Goal: Transaction & Acquisition: Download file/media

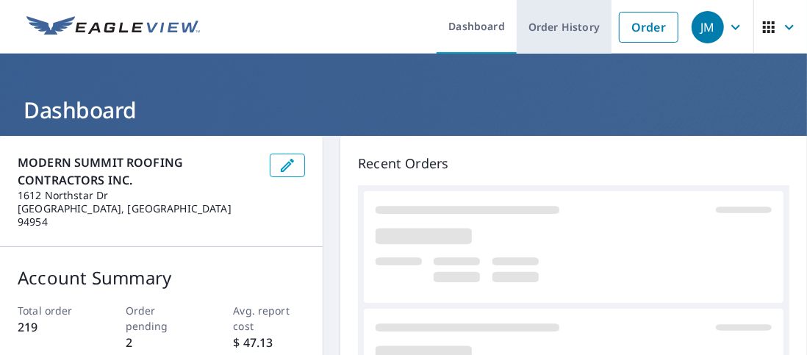
click at [575, 29] on link "Order History" at bounding box center [564, 27] width 95 height 54
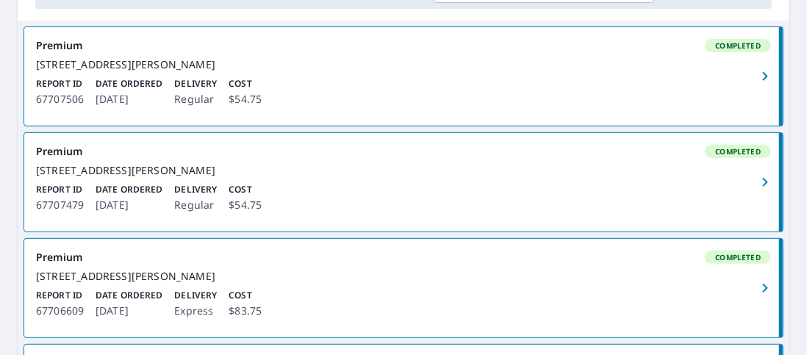
scroll to position [294, 0]
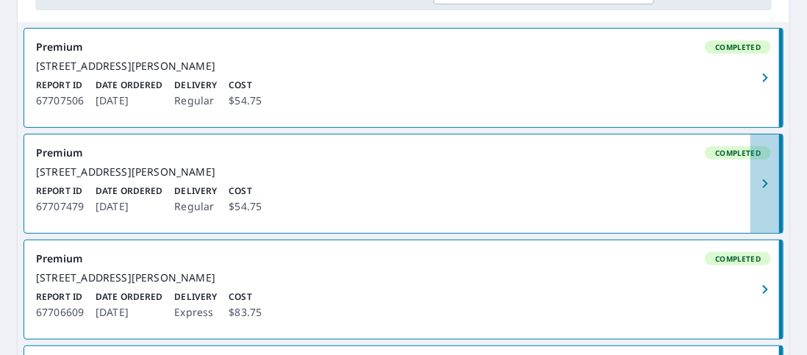
click at [756, 193] on icon "button" at bounding box center [765, 184] width 18 height 18
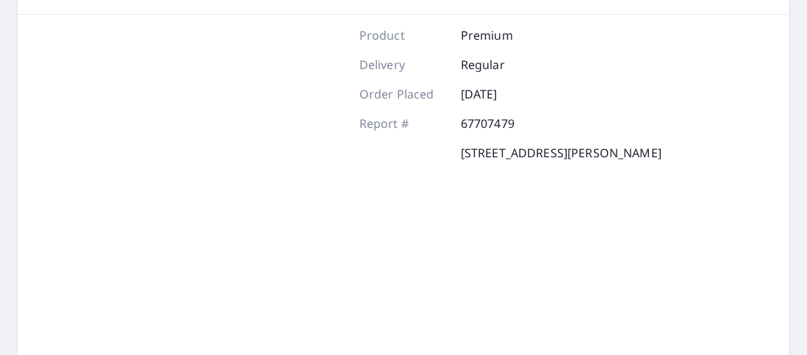
scroll to position [73, 0]
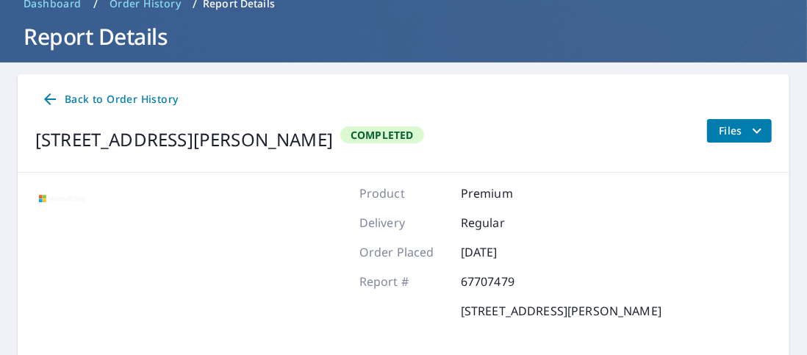
click at [720, 126] on span "Files" at bounding box center [742, 131] width 47 height 18
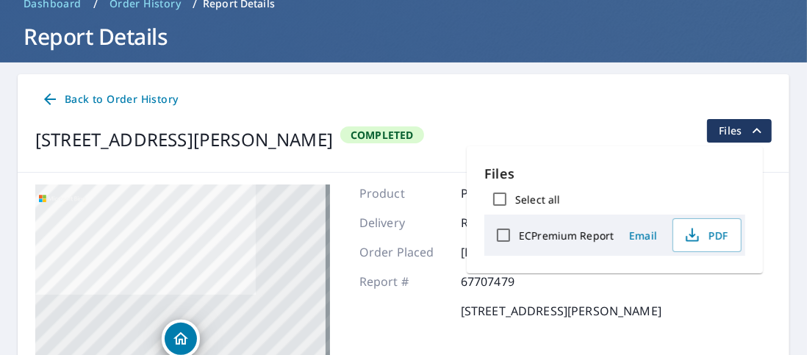
click at [588, 237] on label "ECPremium Report" at bounding box center [566, 236] width 95 height 14
click at [519, 237] on input "ECPremium Report" at bounding box center [503, 235] width 31 height 31
checkbox input "true"
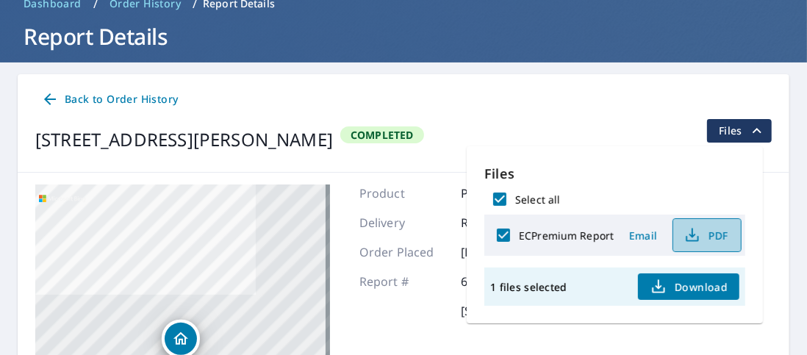
click at [715, 237] on span "PDF" at bounding box center [705, 235] width 47 height 18
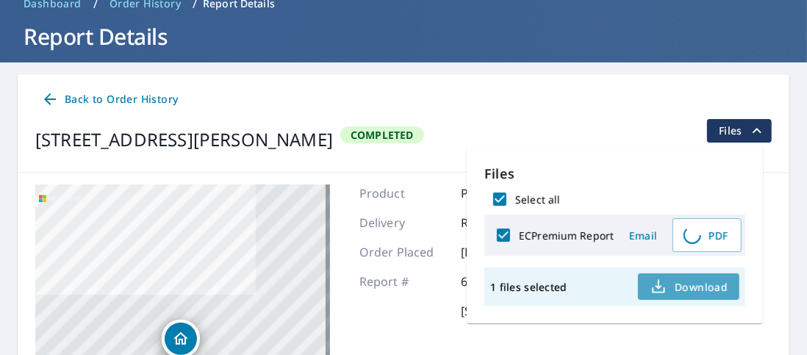
click at [679, 291] on span "Download" at bounding box center [689, 287] width 78 height 18
click at [796, 344] on div at bounding box center [796, 344] width 0 height 0
